Goal: Task Accomplishment & Management: Manage account settings

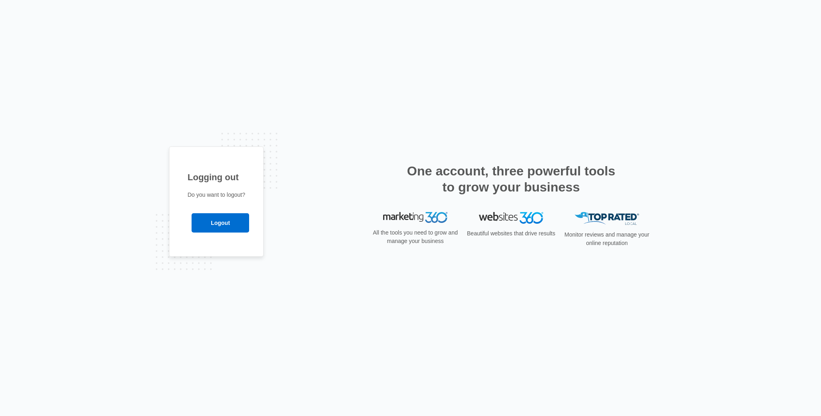
click at [238, 220] on input "Logout" at bounding box center [221, 222] width 58 height 19
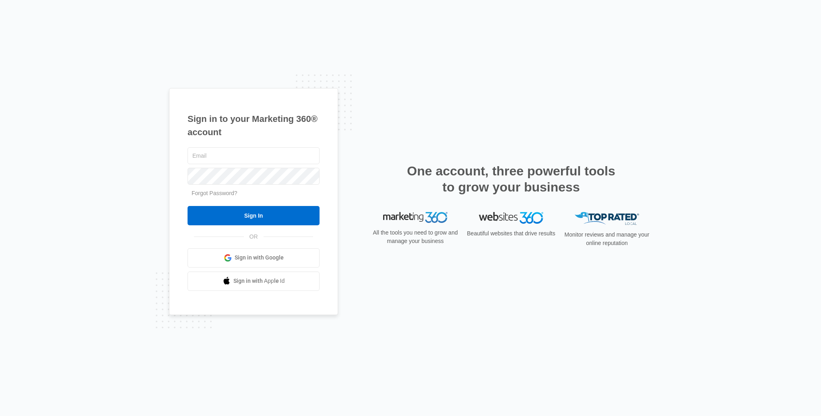
type input "[EMAIL_ADDRESS][DOMAIN_NAME]"
click at [246, 220] on input "Sign In" at bounding box center [254, 215] width 132 height 19
